Goal: Navigation & Orientation: Find specific page/section

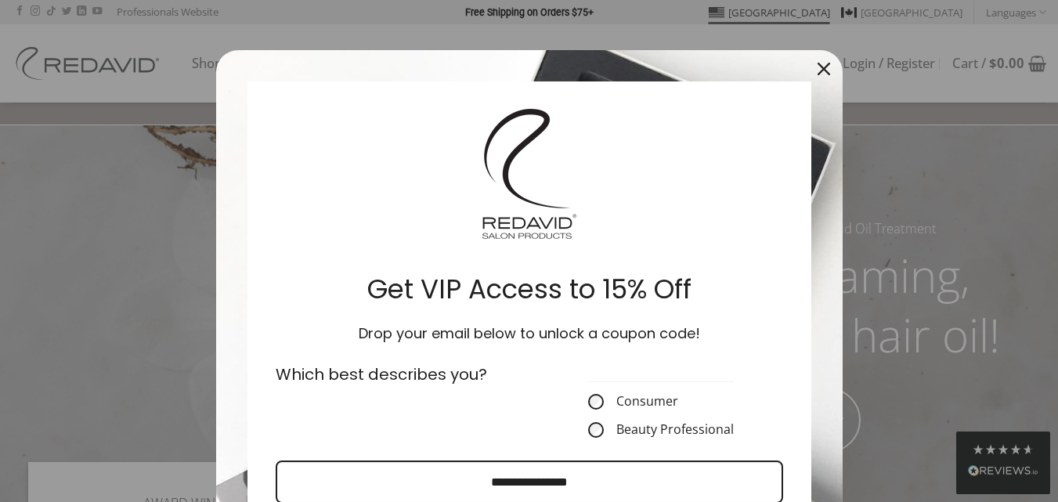
click at [824, 76] on div "Close" at bounding box center [823, 68] width 25 height 25
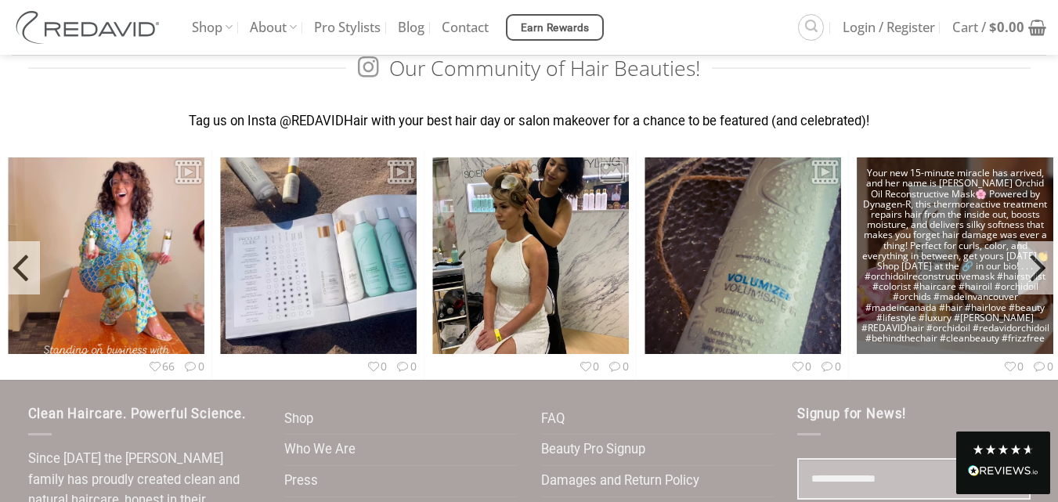
scroll to position [6341, 0]
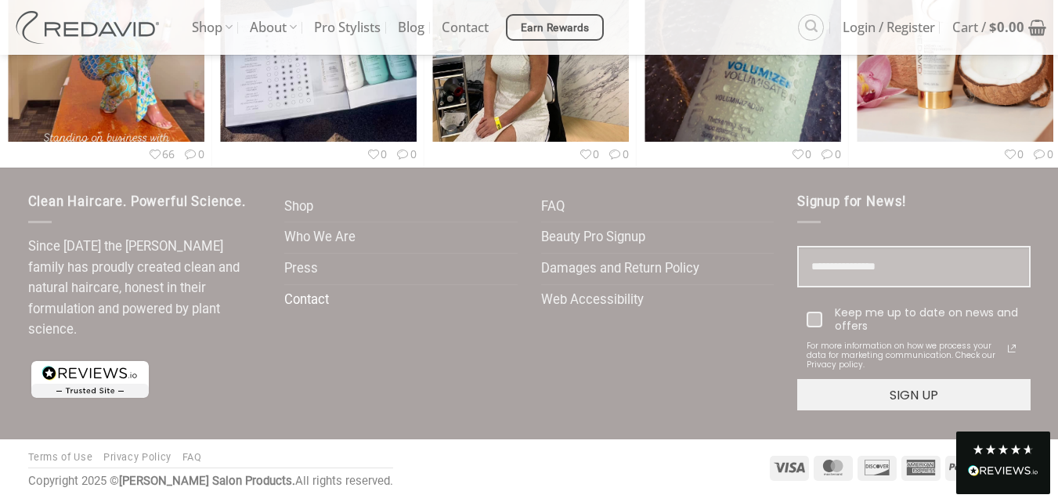
click at [305, 297] on link "Contact" at bounding box center [306, 300] width 45 height 31
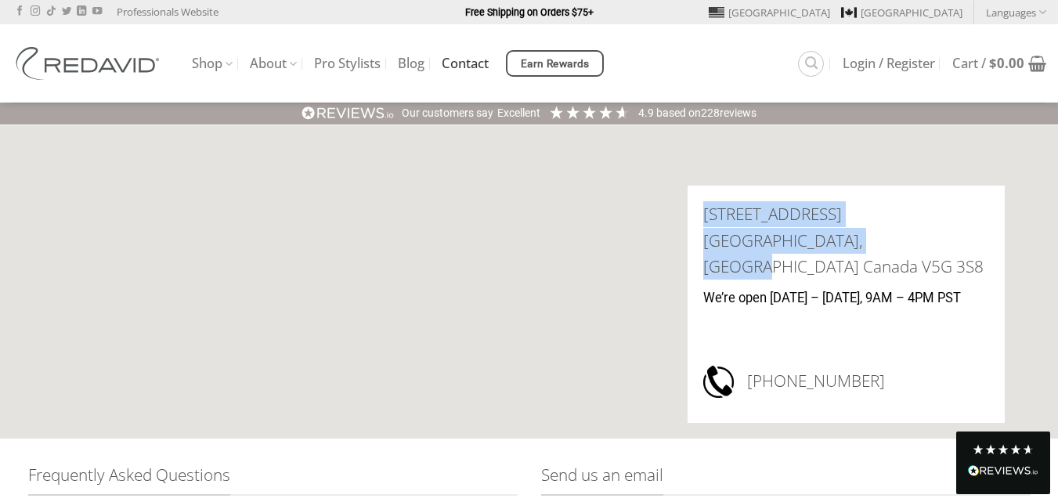
click at [768, 373] on div "1.604.428.0077" at bounding box center [861, 385] width 255 height 44
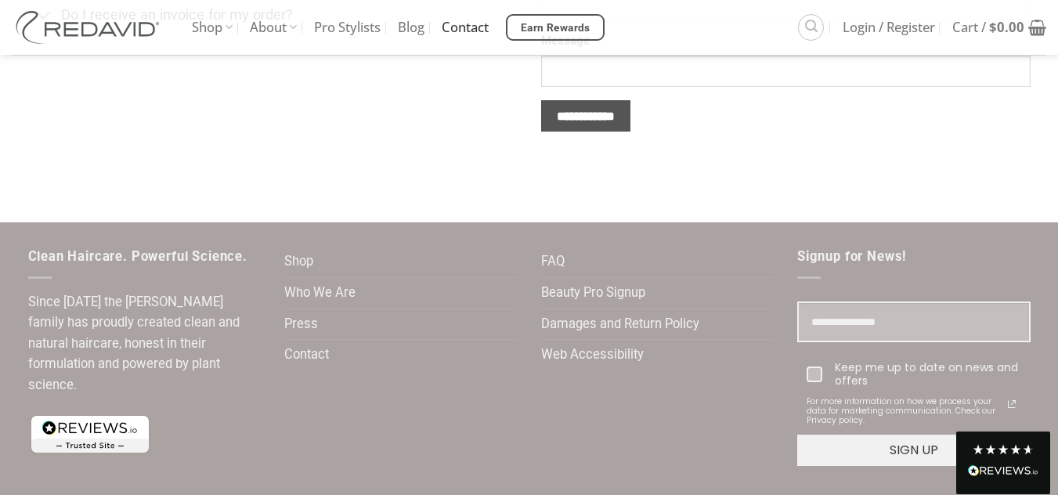
scroll to position [839, 0]
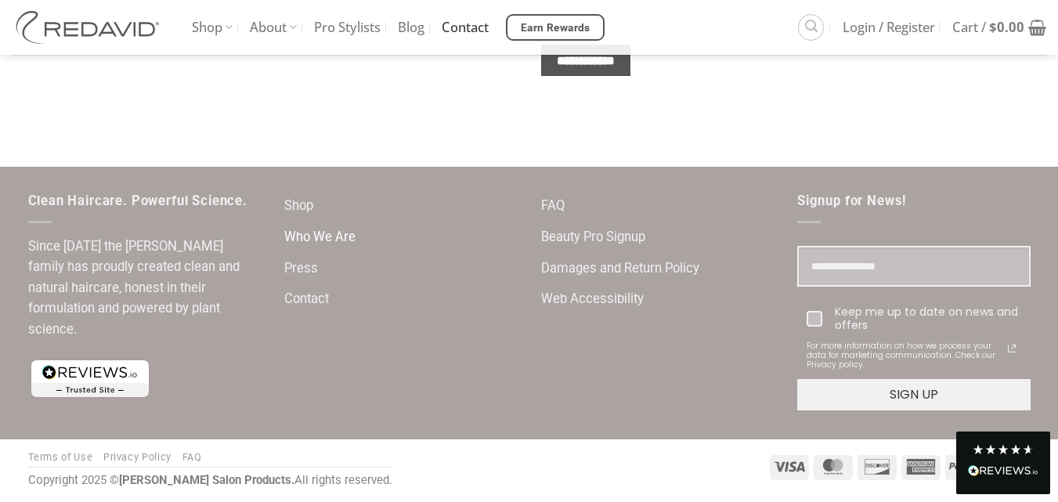
click at [323, 234] on link "Who We Are" at bounding box center [319, 237] width 71 height 31
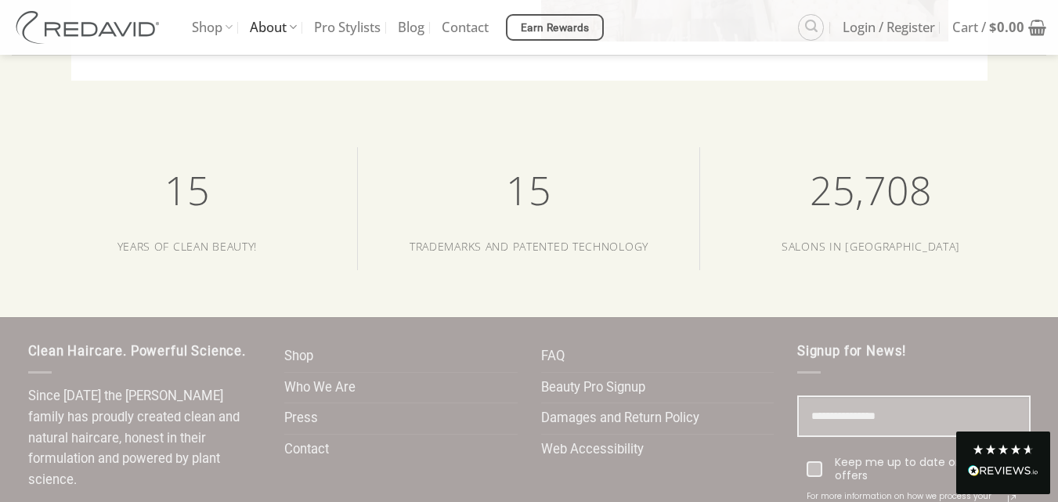
scroll to position [3018, 0]
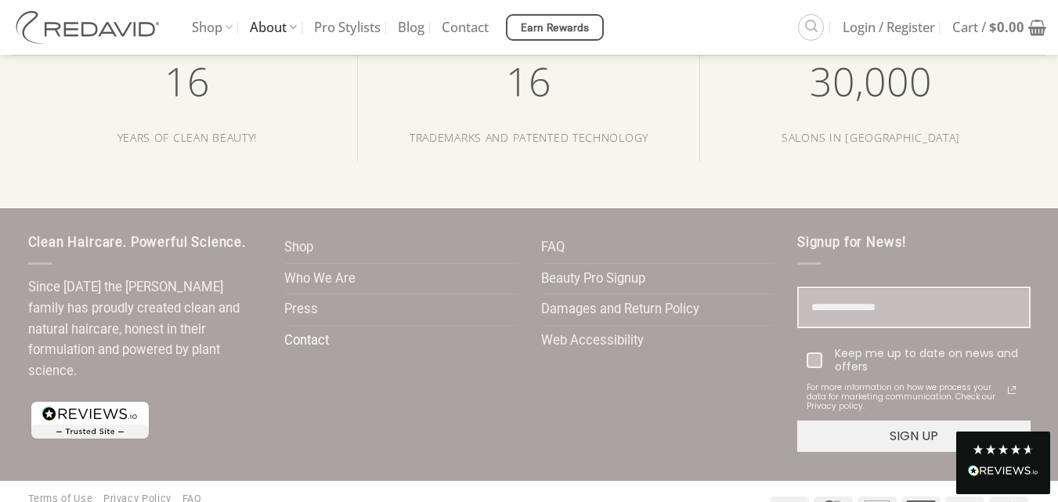
click at [310, 326] on link "Contact" at bounding box center [306, 341] width 45 height 31
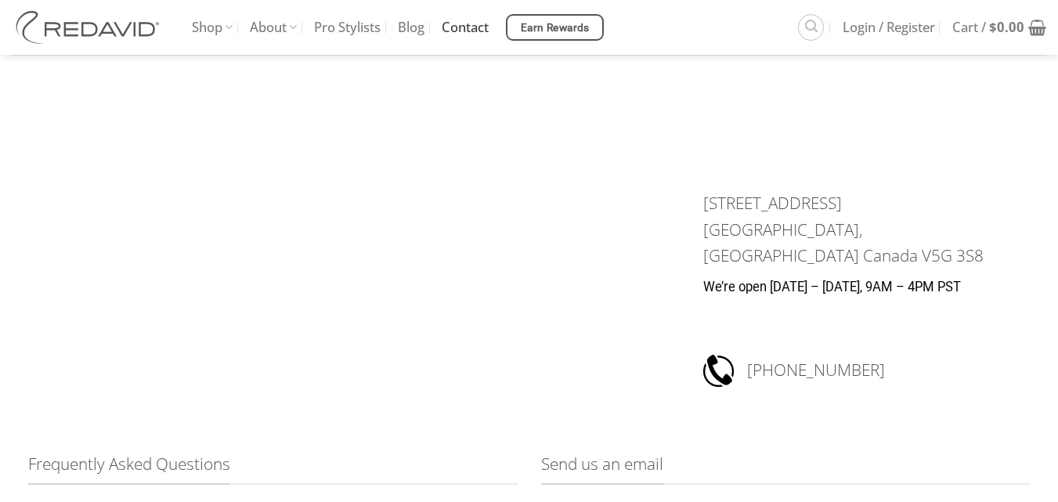
scroll to position [788, 0]
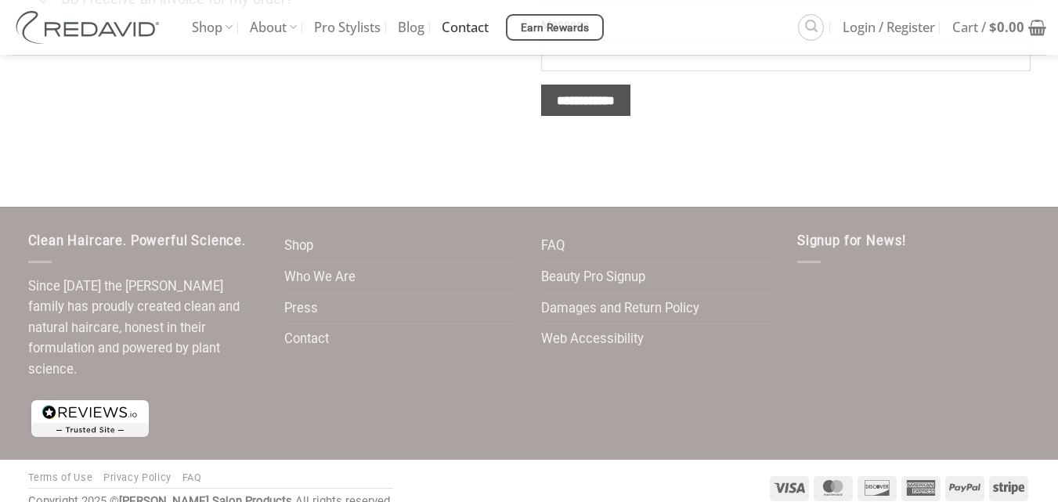
click at [80, 471] on link "Terms of Use" at bounding box center [60, 477] width 65 height 12
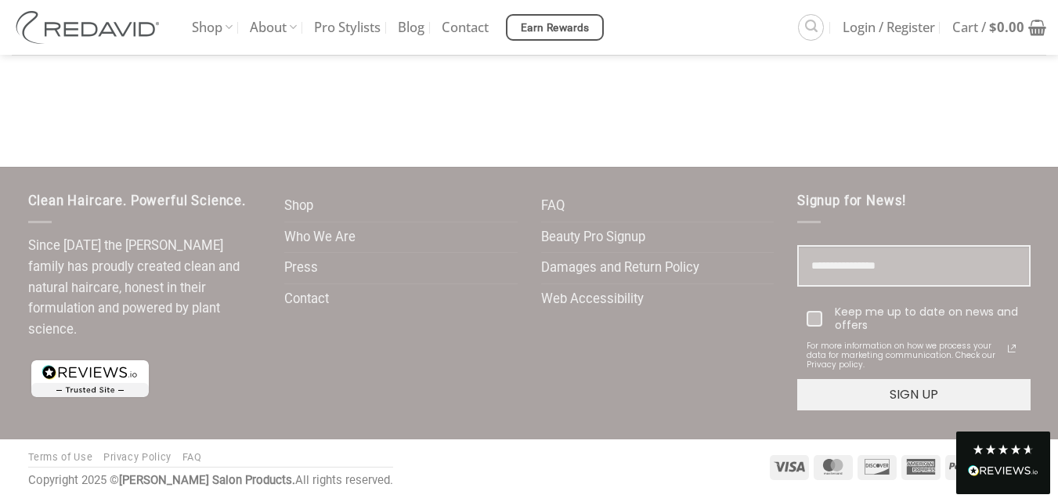
click at [161, 461] on link "Privacy Policy" at bounding box center [137, 457] width 68 height 12
